Goal: Download file/media

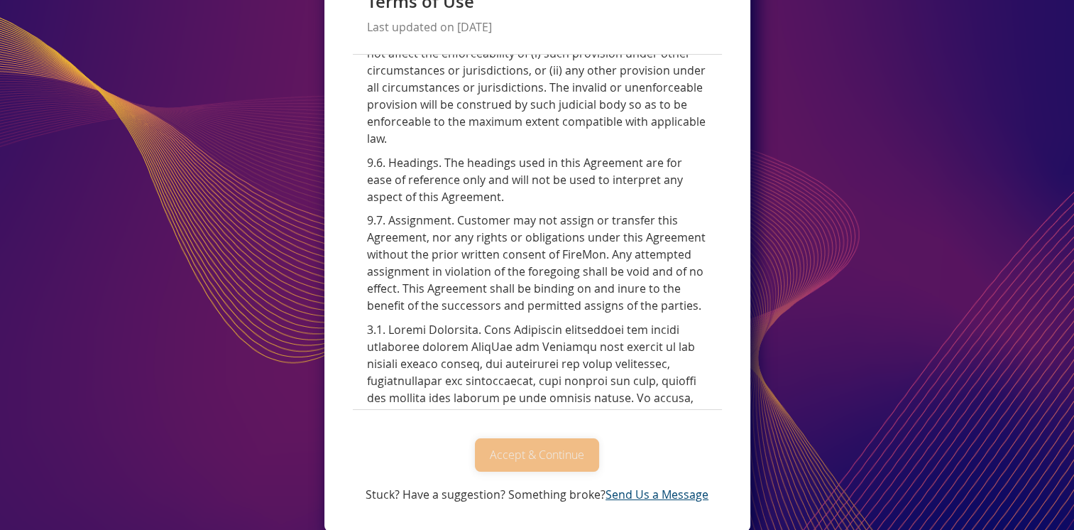
scroll to position [6274, 0]
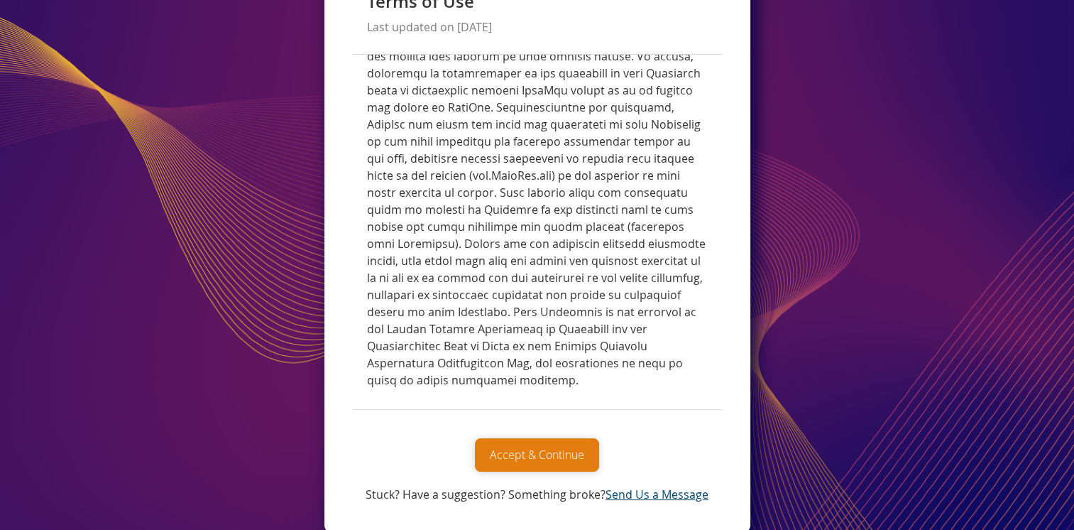
click at [542, 457] on button "Accept & Continue" at bounding box center [537, 454] width 124 height 33
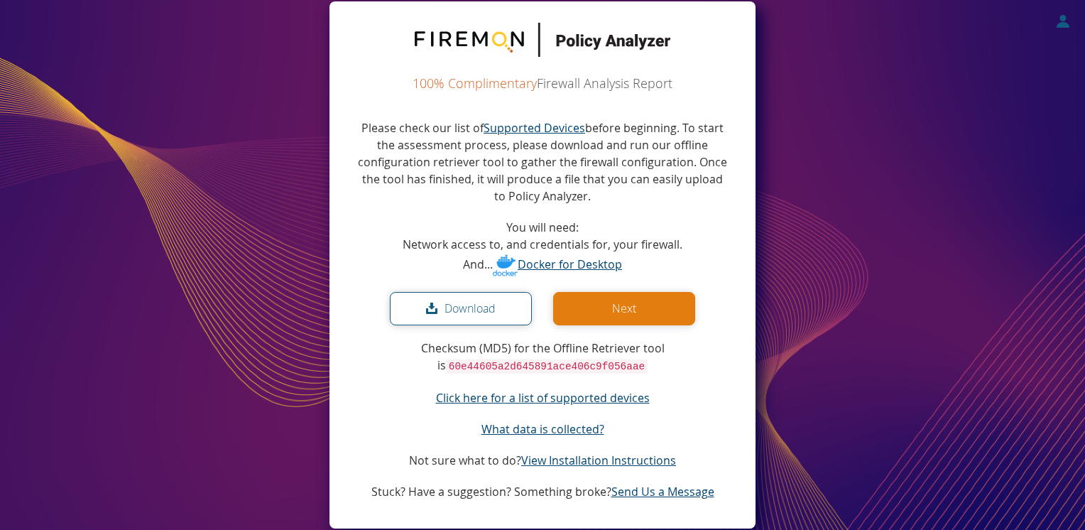
click at [451, 306] on button "Download" at bounding box center [461, 308] width 142 height 33
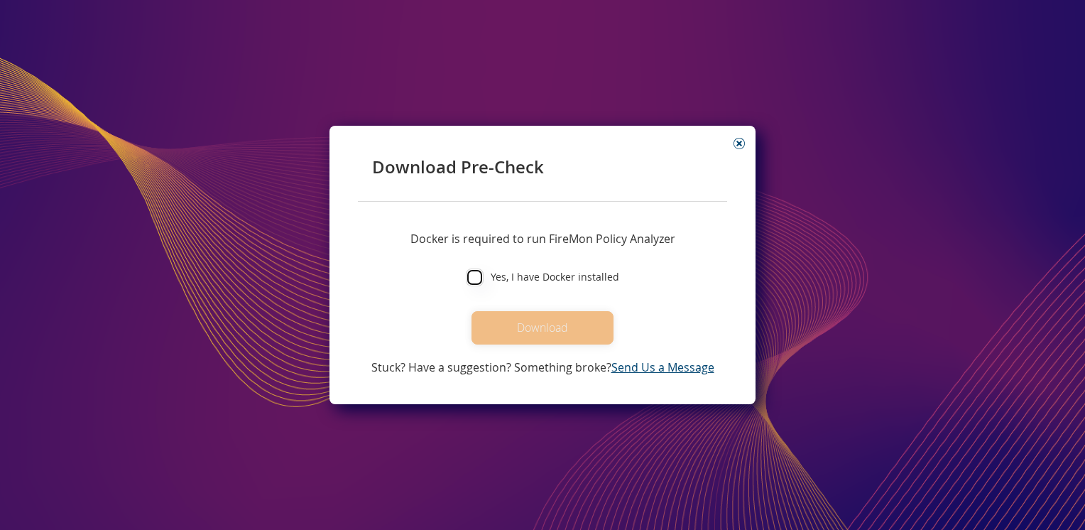
click at [479, 280] on input "Yes, I have Docker installed" at bounding box center [475, 277] width 18 height 18
checkbox input "true"
click at [541, 327] on button "Download" at bounding box center [542, 327] width 142 height 33
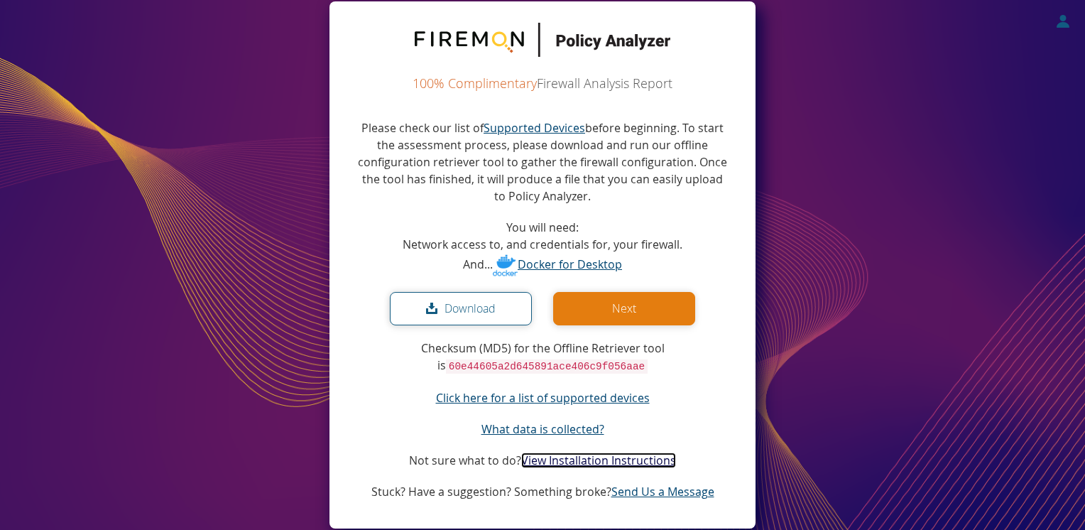
click at [633, 460] on link "View Installation Instructions" at bounding box center [598, 460] width 155 height 16
click at [626, 309] on button "Next" at bounding box center [624, 308] width 142 height 33
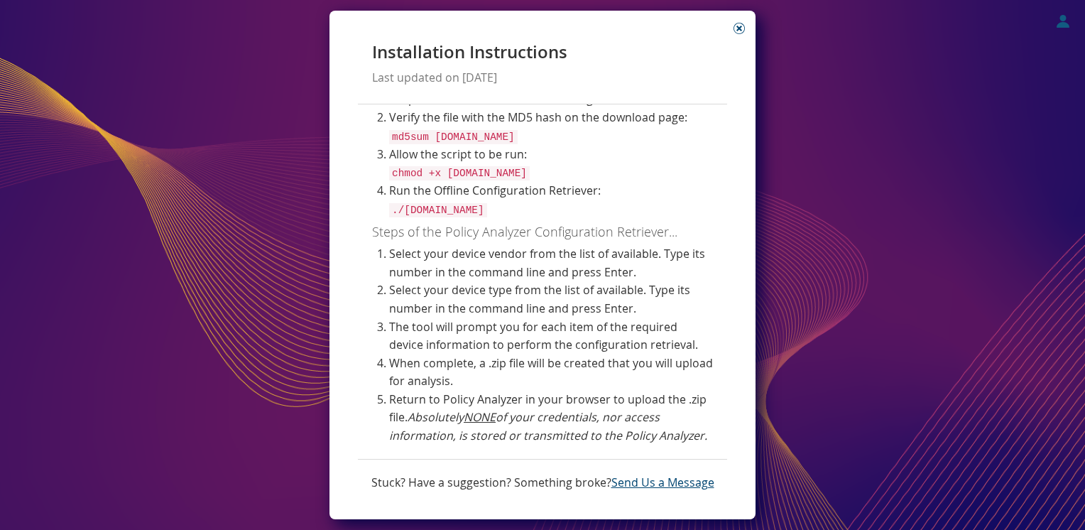
scroll to position [395, 0]
